Goal: Task Accomplishment & Management: Manage account settings

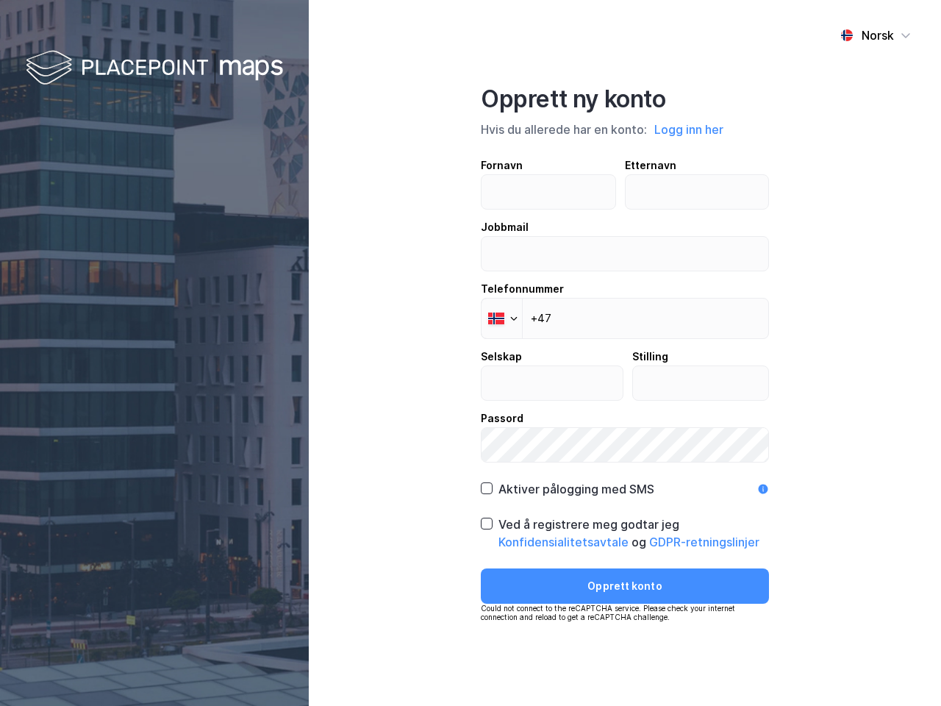
click at [470, 353] on div "Norsk Opprett ny konto Hvis du allerede har en konto: Logg inn her Fornavn Ette…" at bounding box center [625, 353] width 632 height 706
click at [154, 68] on img at bounding box center [154, 68] width 257 height 43
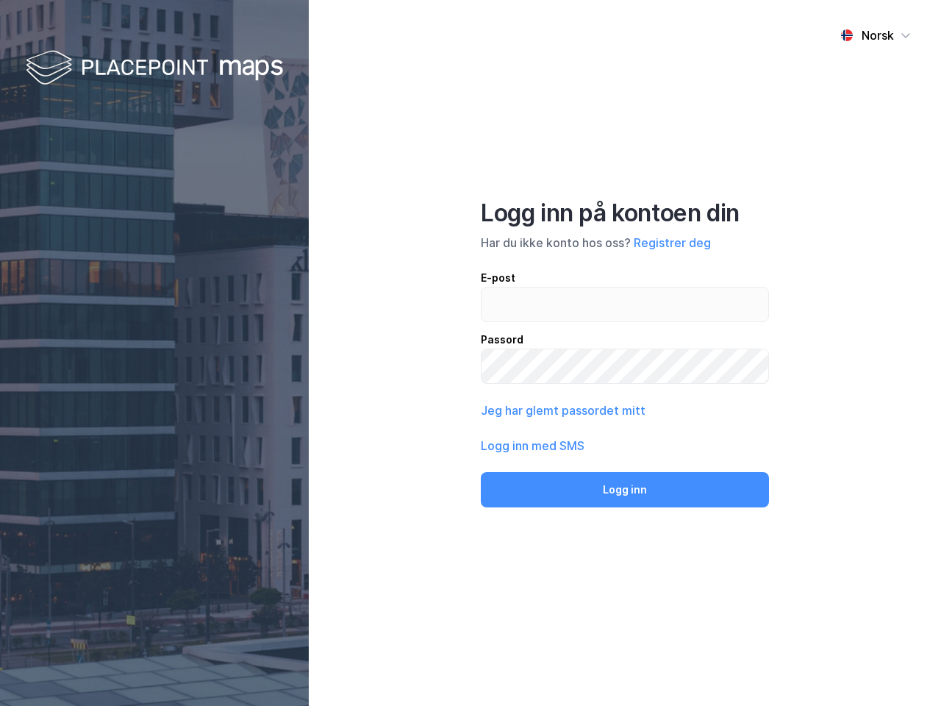
click at [875, 35] on div "Norsk" at bounding box center [877, 35] width 32 height 18
click at [689, 129] on div "Norsk Engelsk Norsk Logg inn på kontoen din Har du ikke konto hos oss? Registre…" at bounding box center [625, 353] width 632 height 706
click at [501, 318] on input "email" at bounding box center [624, 304] width 287 height 34
click at [567, 489] on button "Logg inn" at bounding box center [625, 489] width 288 height 35
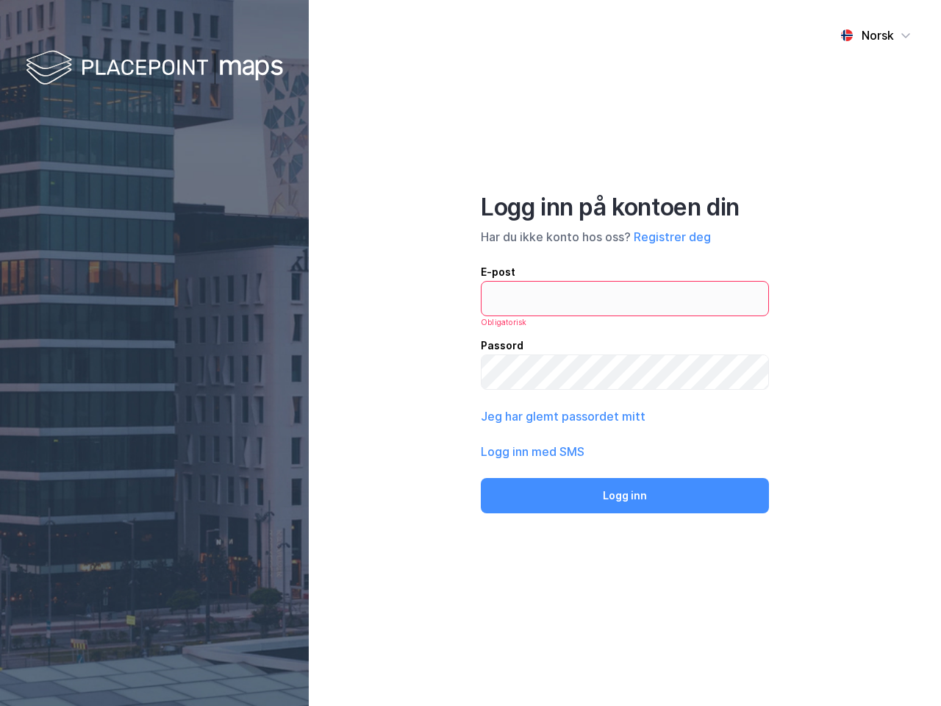
click at [625, 533] on div "Norsk Logg inn på kontoen din Har du ikke konto hos oss? Registrer deg E-post O…" at bounding box center [625, 353] width 632 height 706
click at [625, 586] on div "Norsk Logg inn på kontoen din Har du ikke konto hos oss? Registrer deg E-post O…" at bounding box center [625, 353] width 632 height 706
